Goal: Task Accomplishment & Management: Manage account settings

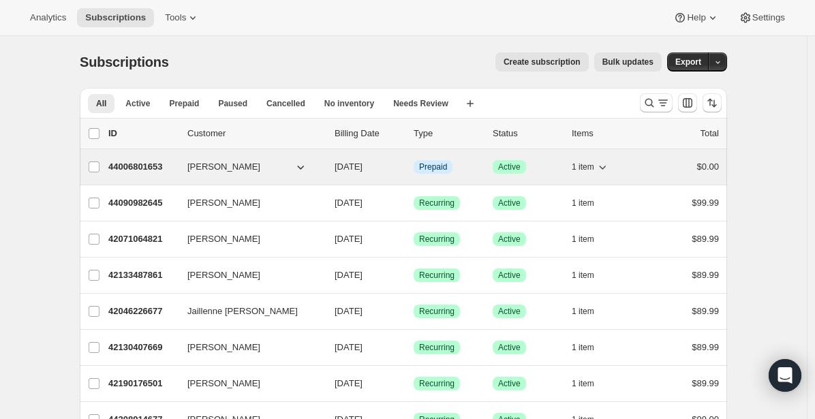
click at [159, 164] on p "44006801653" at bounding box center [142, 167] width 68 height 14
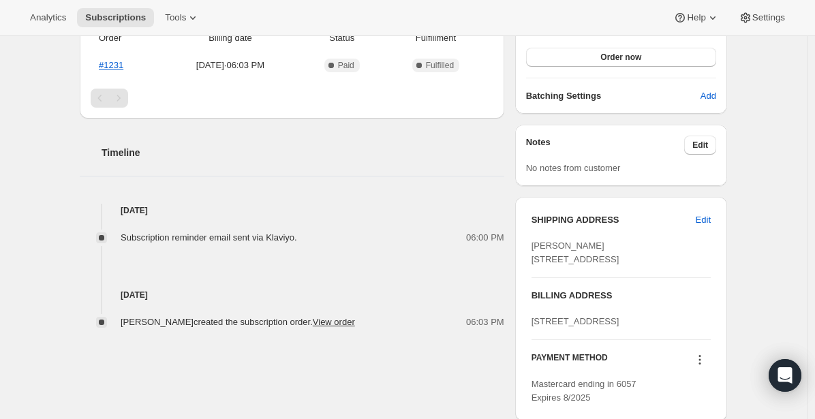
scroll to position [282, 0]
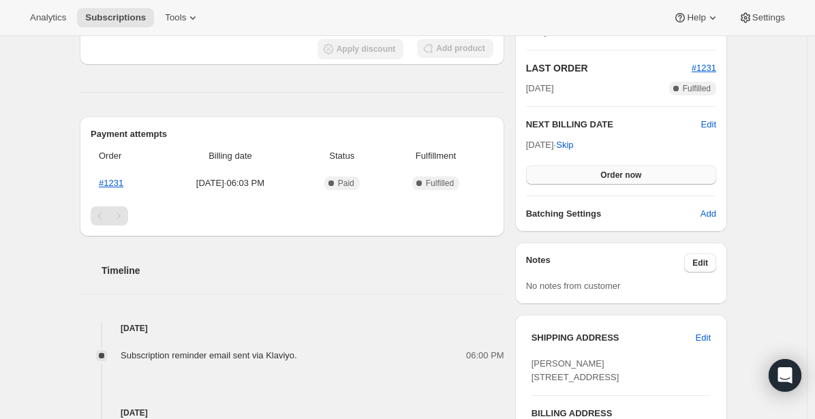
click at [618, 172] on span "Order now" at bounding box center [620, 175] width 41 height 11
click at [618, 172] on span "Click to confirm" at bounding box center [621, 175] width 62 height 11
